Goal: Transaction & Acquisition: Download file/media

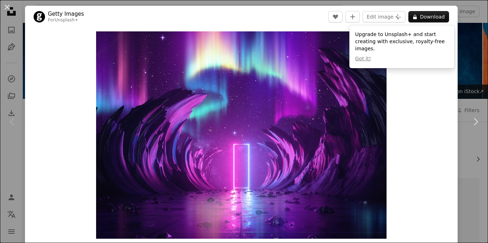
scroll to position [102, 0]
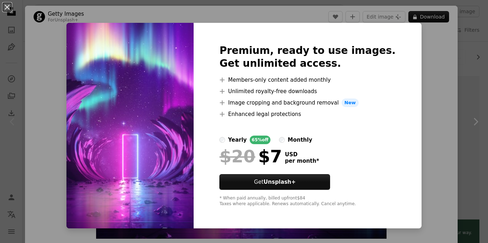
click at [433, 96] on div "An X shape Premium, ready to use images. Get unlimited access. A plus sign Memb…" at bounding box center [244, 121] width 488 height 243
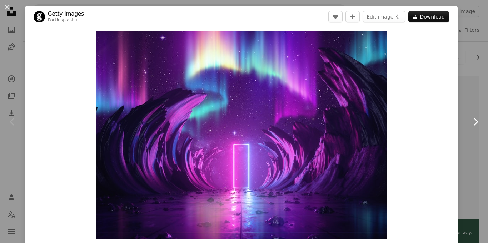
click at [476, 118] on icon "Chevron right" at bounding box center [475, 121] width 11 height 11
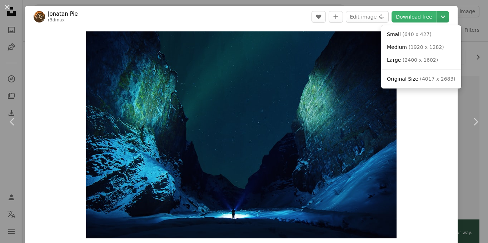
click at [448, 14] on icon "Chevron down" at bounding box center [442, 16] width 11 height 9
click at [404, 62] on span "( 2400 x 1602 )" at bounding box center [419, 60] width 35 height 6
